Goal: Information Seeking & Learning: Find specific page/section

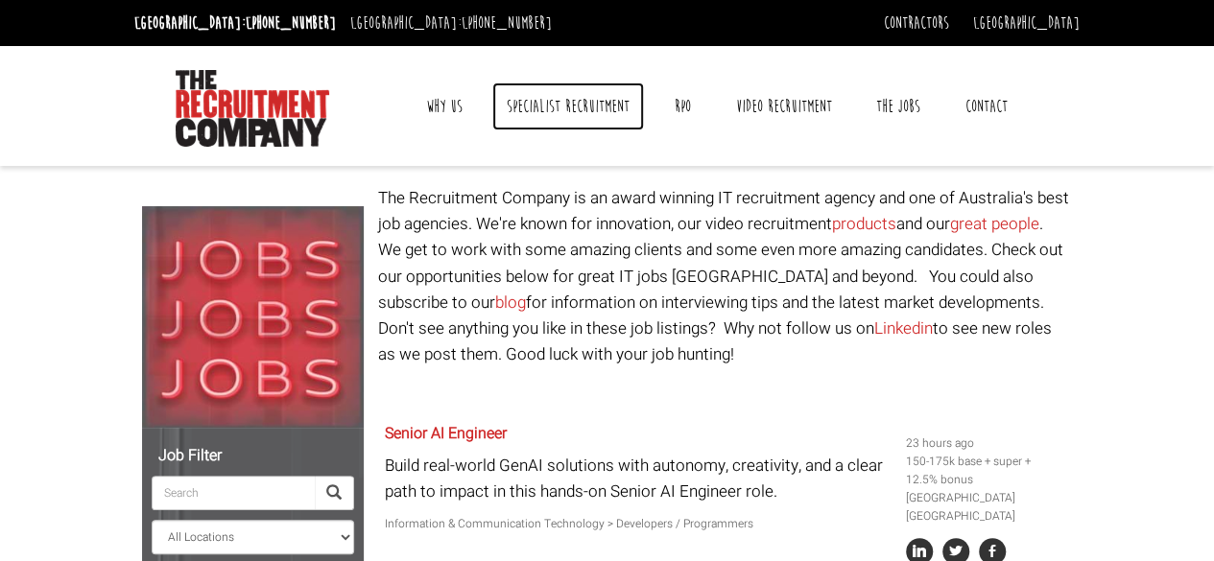
click at [547, 104] on link "Specialist Recruitment" at bounding box center [568, 107] width 152 height 48
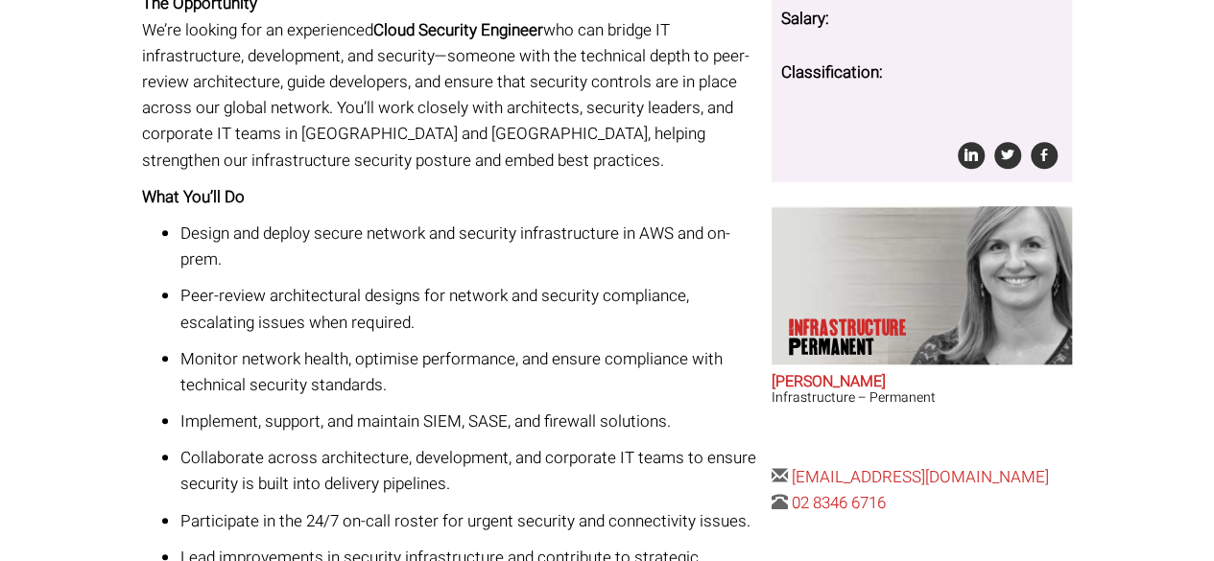
scroll to position [672, 0]
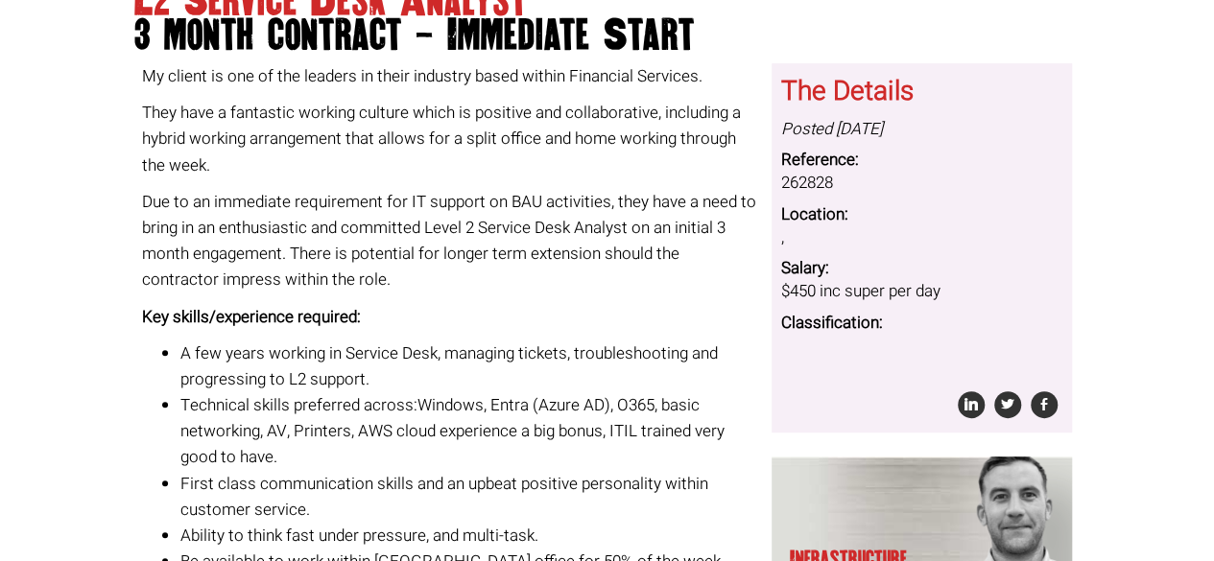
scroll to position [414, 0]
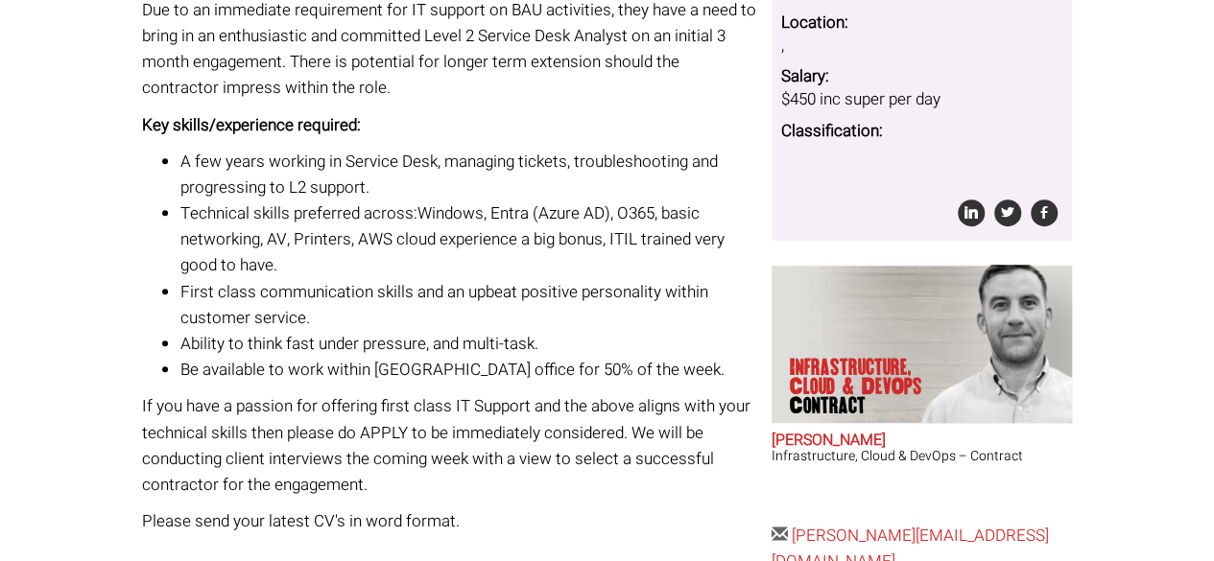
click at [1143, 304] on body "Sydney: +61 2 8346 6700 Dublin: +353 1 697 2548 Contractors Timesheets Why Cont…" at bounding box center [607, 161] width 1214 height 1150
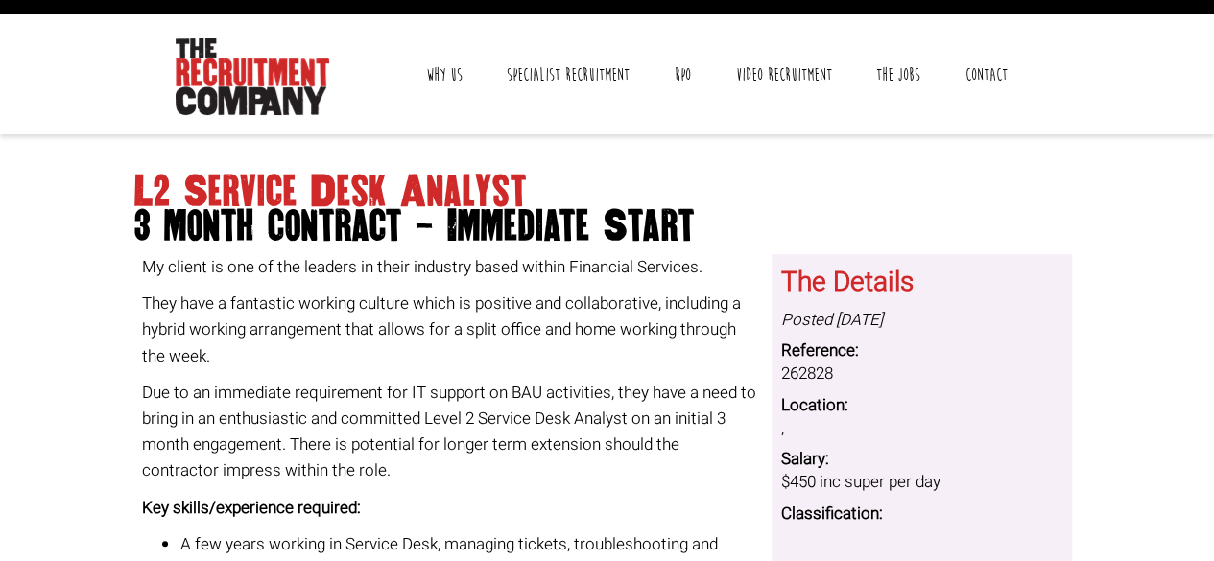
scroll to position [31, 0]
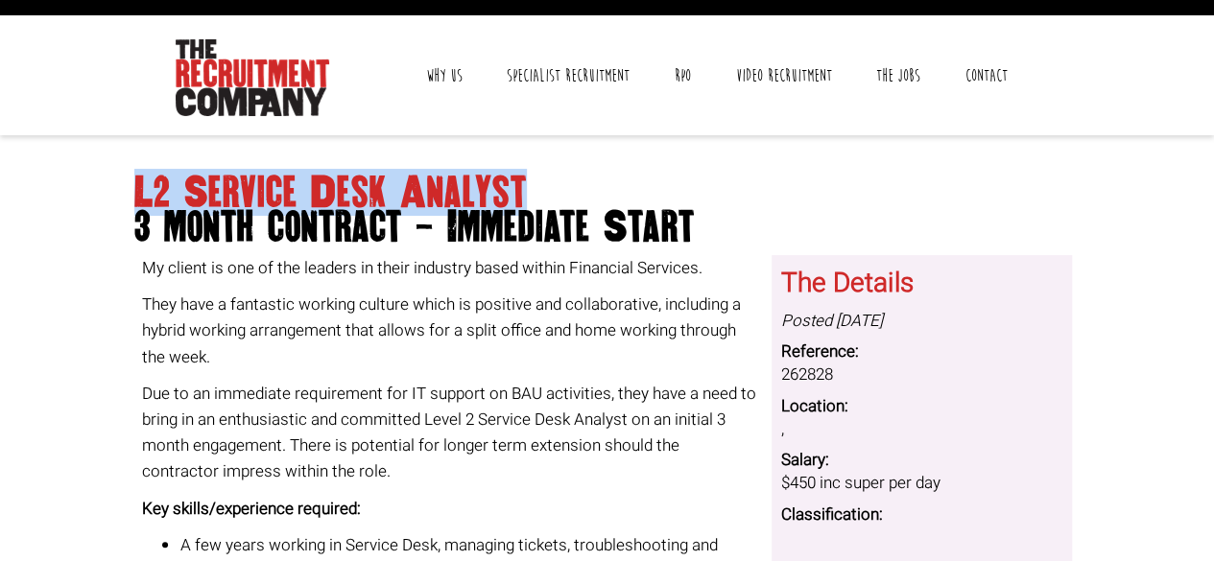
drag, startPoint x: 134, startPoint y: 190, endPoint x: 535, endPoint y: 189, distance: 401.0
click at [535, 189] on h1 "L2 Service Desk Analyst 3 month contract - Immediate Start" at bounding box center [606, 210] width 945 height 69
copy h1 "L2 Service Desk Analyst"
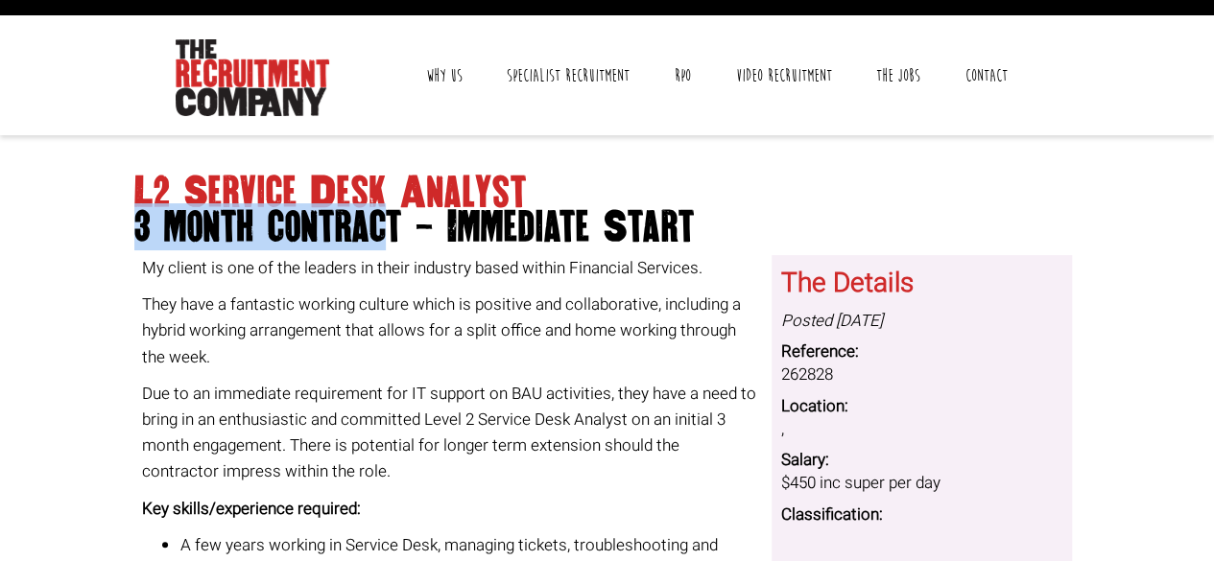
drag, startPoint x: 130, startPoint y: 224, endPoint x: 388, endPoint y: 224, distance: 257.1
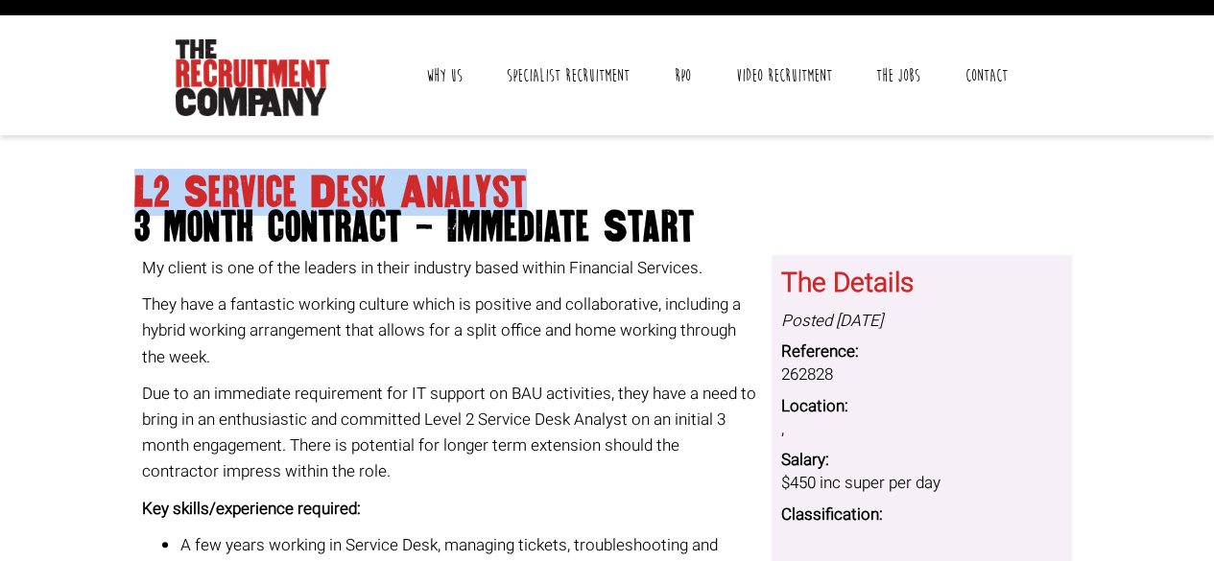
drag, startPoint x: 134, startPoint y: 186, endPoint x: 534, endPoint y: 199, distance: 400.2
click at [534, 199] on h1 "L2 Service Desk Analyst 3 month contract - Immediate Start" at bounding box center [606, 210] width 945 height 69
copy h1 "L2 Service Desk Analyst"
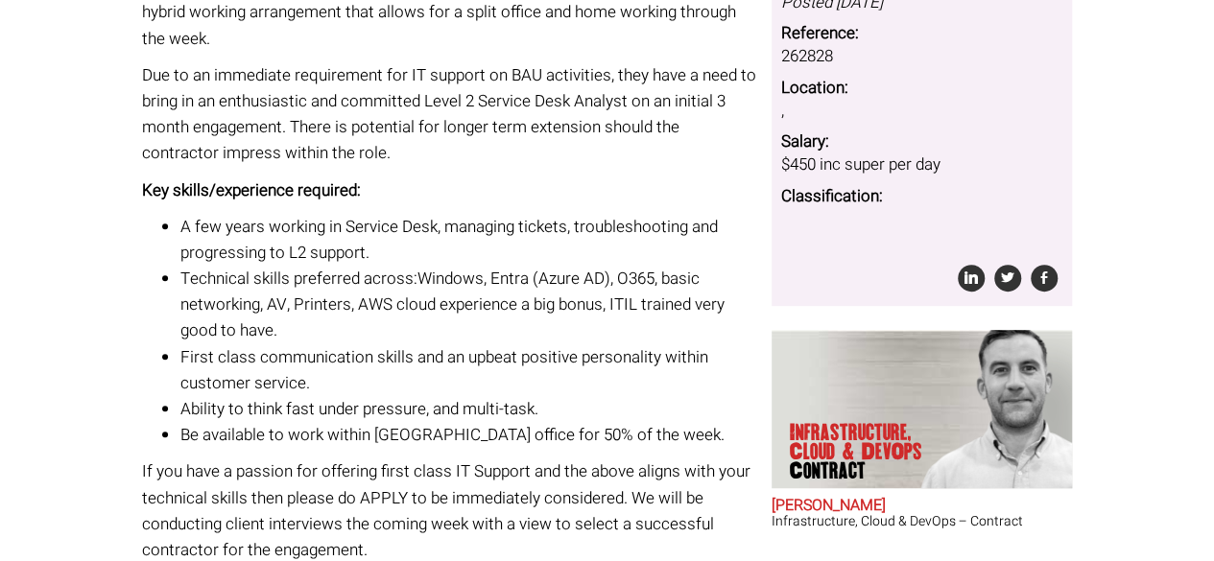
scroll to position [319, 0]
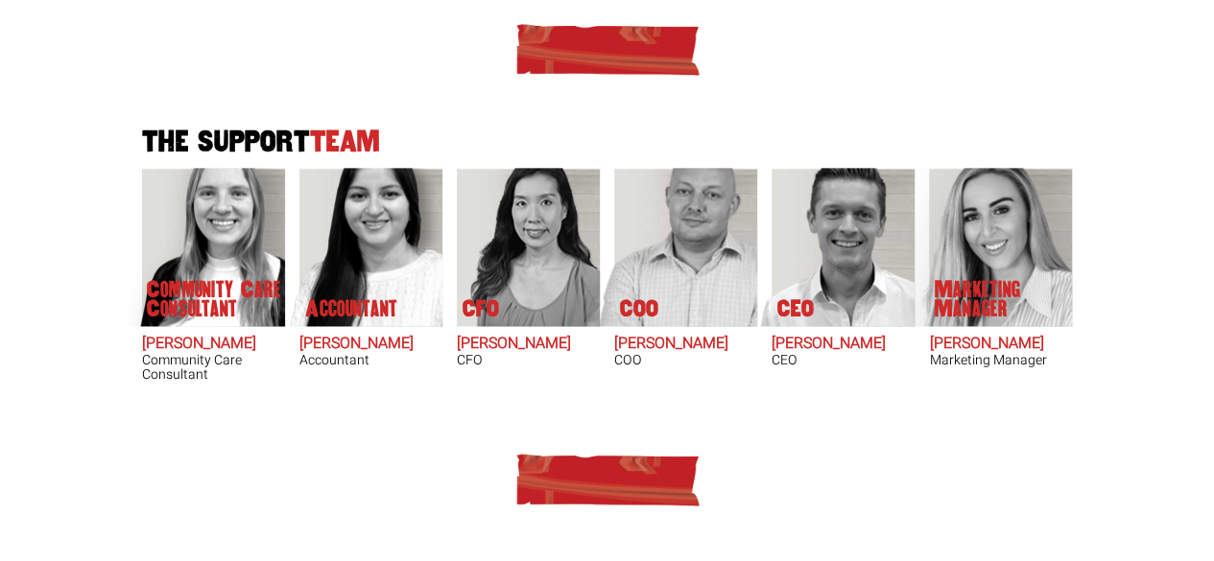
scroll to position [1247, 0]
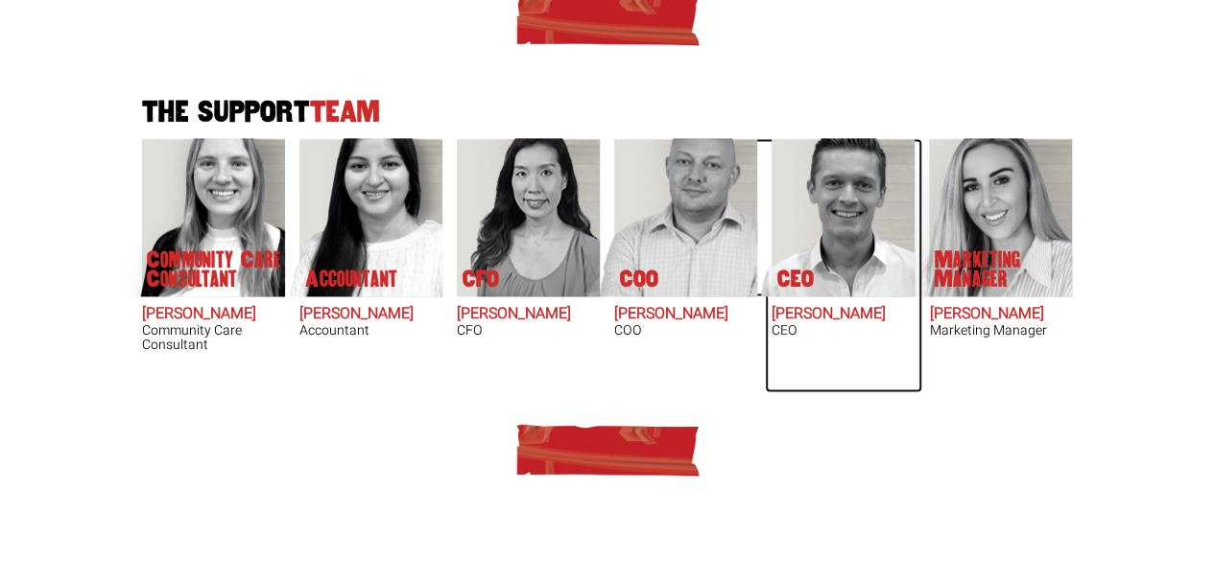
click at [826, 317] on h2 "[PERSON_NAME]" at bounding box center [842, 314] width 143 height 17
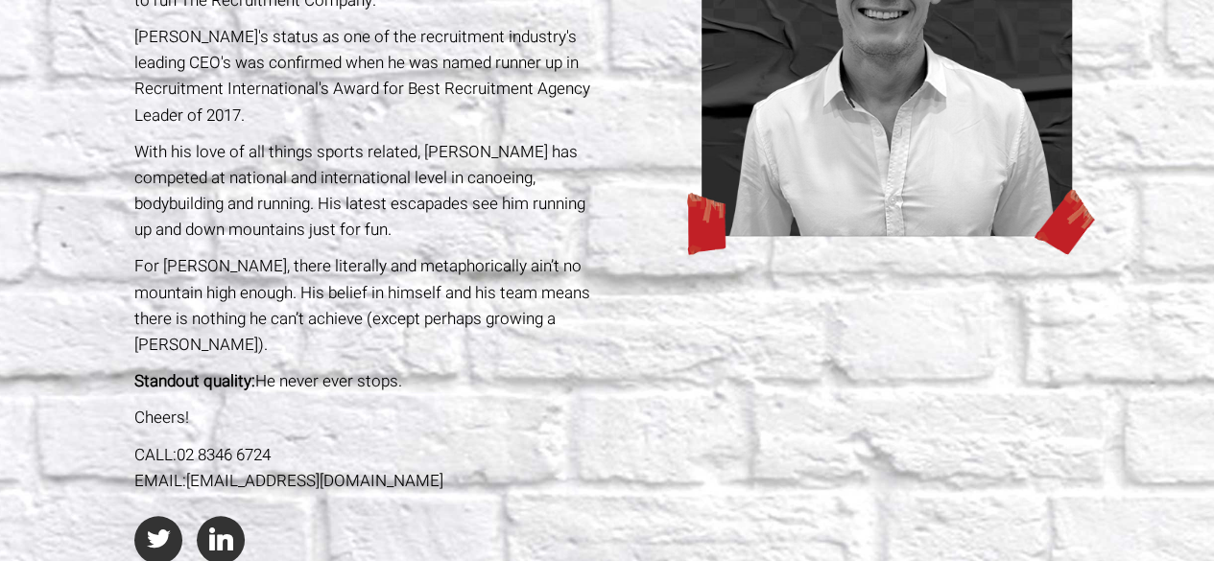
scroll to position [387, 0]
